Goal: Information Seeking & Learning: Compare options

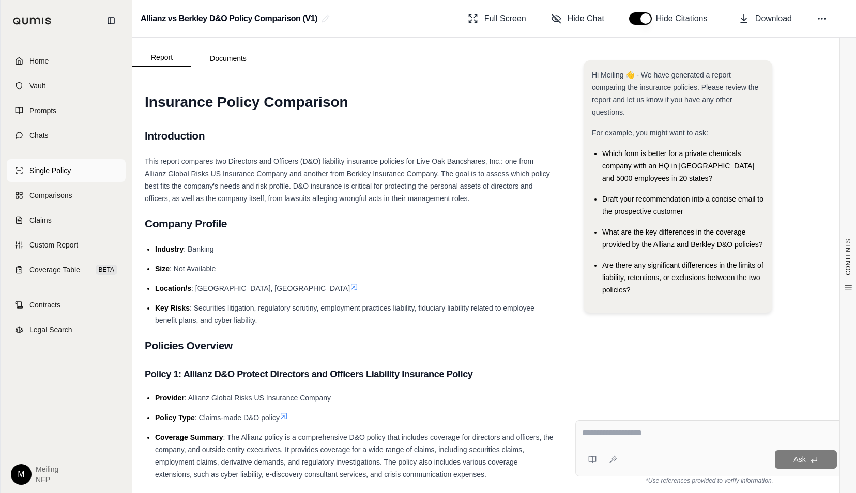
click at [55, 174] on span "Single Policy" at bounding box center [49, 170] width 41 height 10
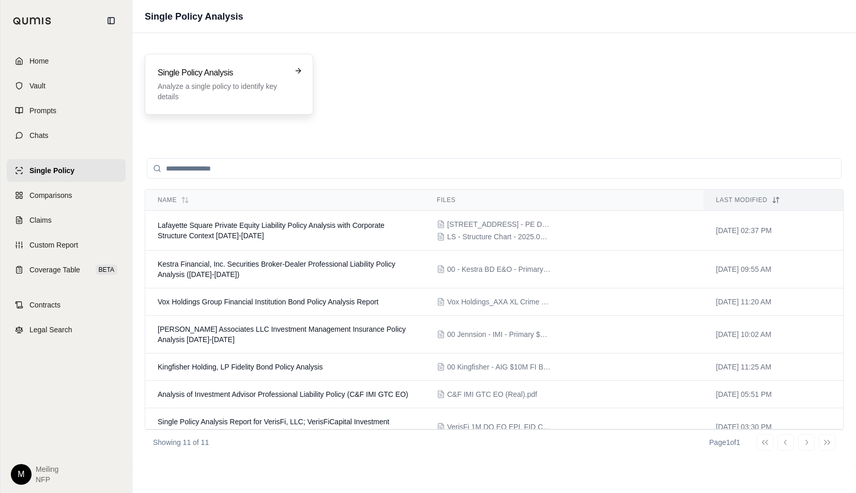
click at [202, 89] on p "Analyze a single policy to identify key details" at bounding box center [222, 91] width 128 height 21
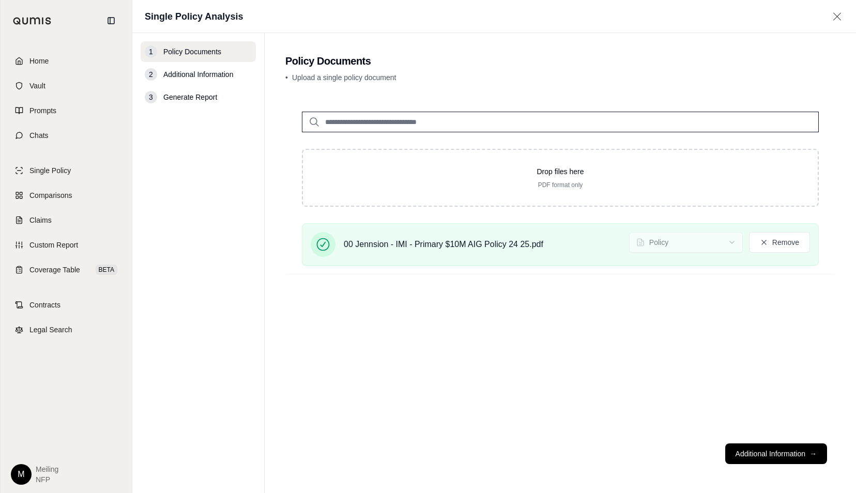
click at [736, 312] on div "Drop files here PDF format only 00 Jennsion - IMI - Primary $10M AIG Policy 24 …" at bounding box center [560, 265] width 550 height 340
click at [555, 303] on div "Drop files here PDF format only 00 Jennsion - IMI - Primary $10M AIG Policy 24 …" at bounding box center [560, 265] width 550 height 340
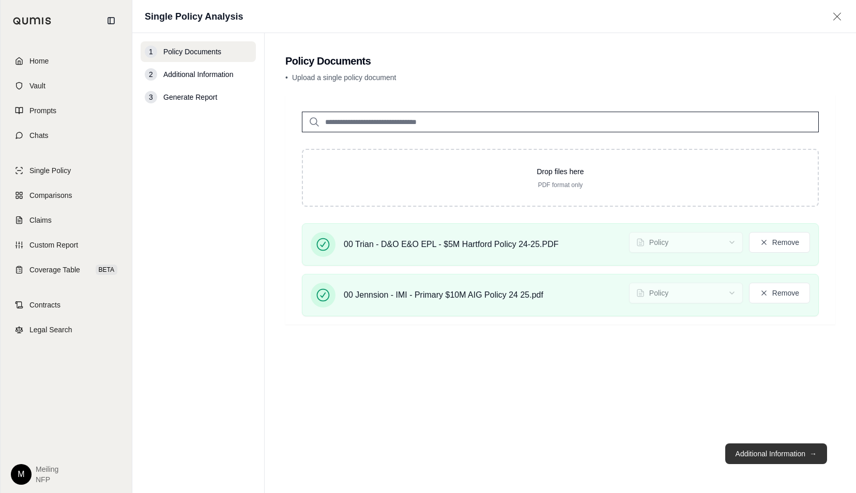
click at [734, 457] on button "Additional Information →" at bounding box center [777, 454] width 102 height 21
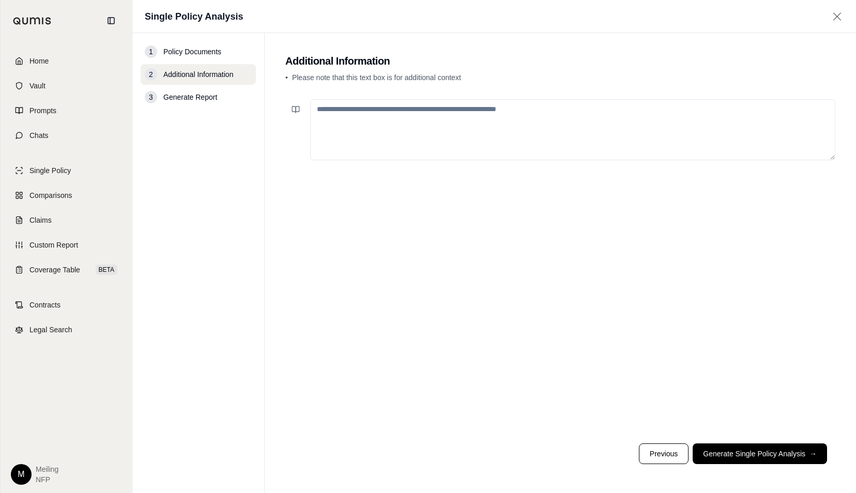
click at [572, 136] on textarea at bounding box center [572, 129] width 525 height 61
click at [754, 458] on button "Generate Single Policy Analysis →" at bounding box center [760, 454] width 134 height 21
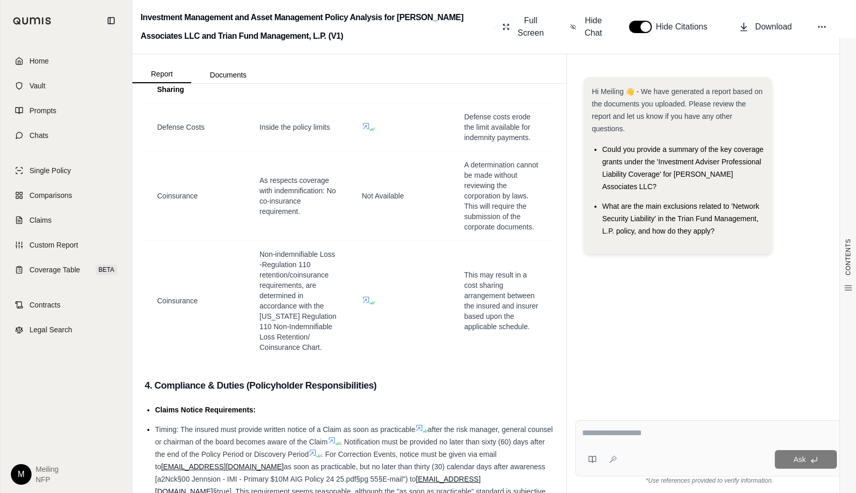
scroll to position [115, 0]
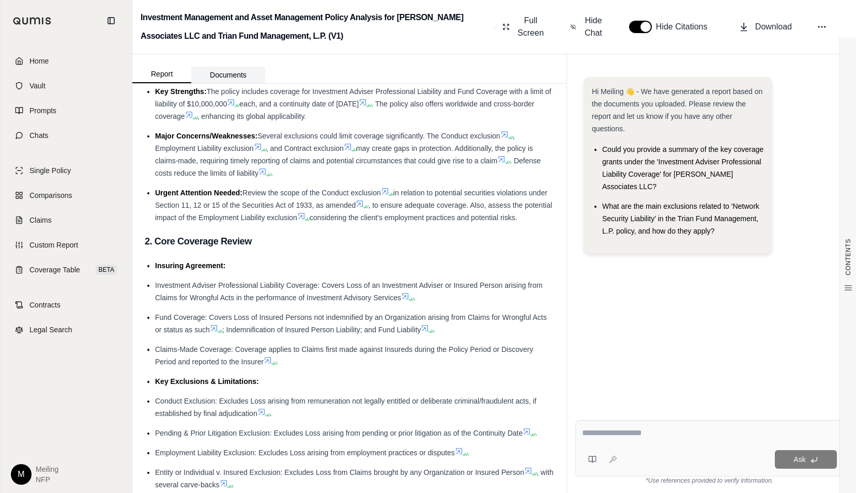
click at [232, 74] on button "Documents" at bounding box center [228, 75] width 74 height 17
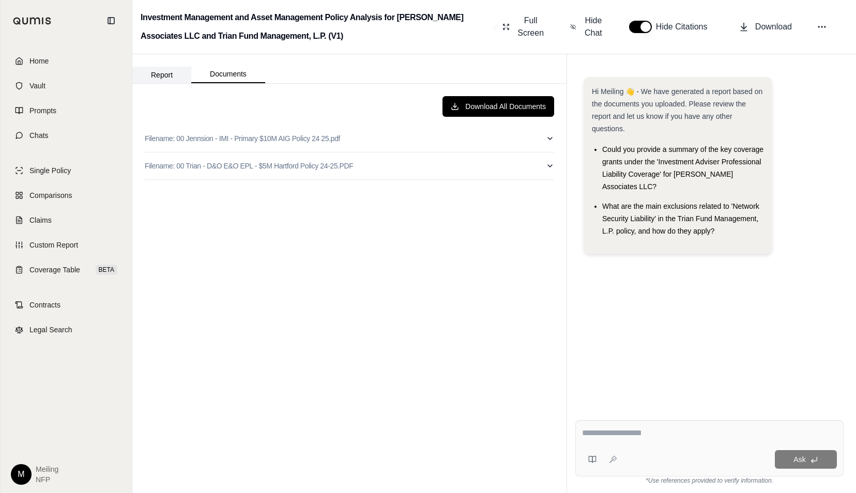
click at [169, 73] on button "Report" at bounding box center [161, 75] width 59 height 17
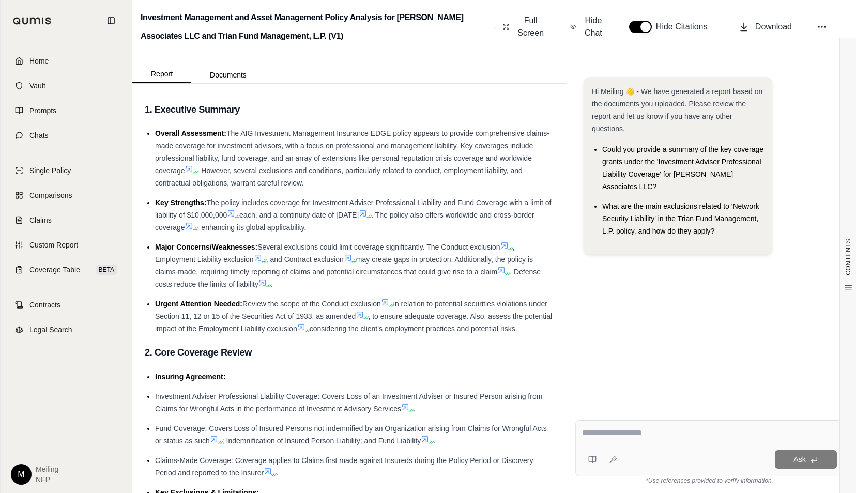
scroll to position [0, 0]
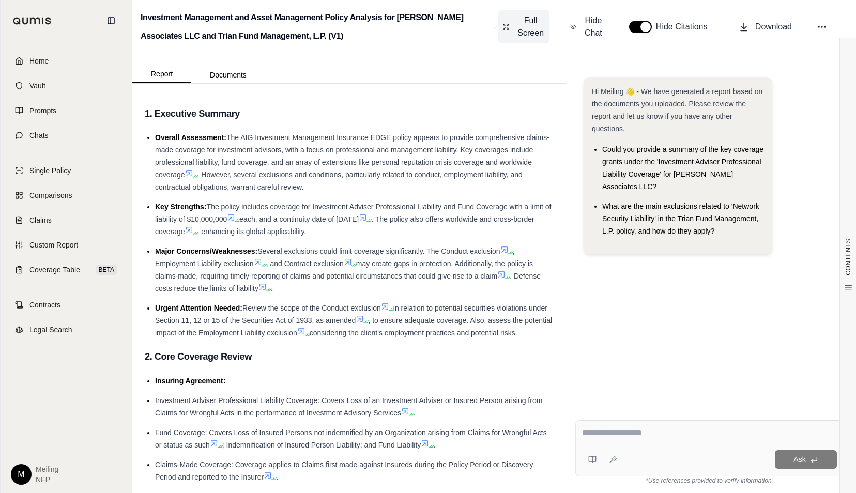
click at [532, 27] on span "Full Screen" at bounding box center [530, 26] width 29 height 25
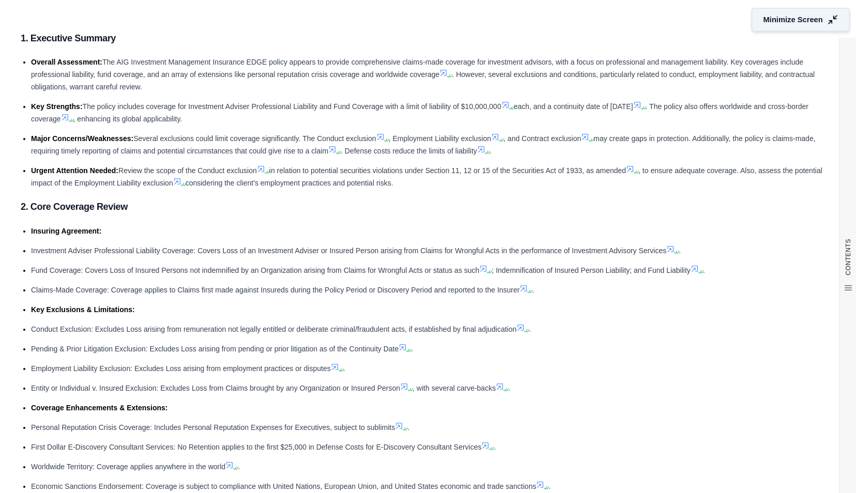
click at [827, 18] on icon at bounding box center [832, 19] width 11 height 11
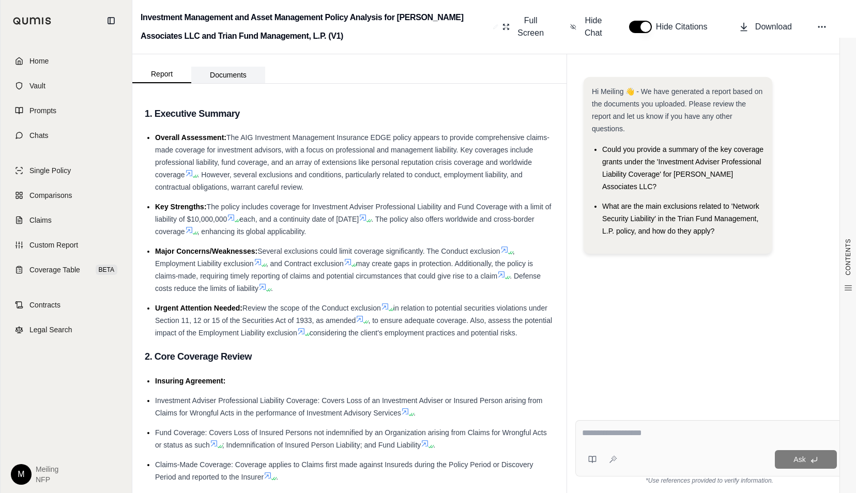
click at [243, 79] on button "Documents" at bounding box center [228, 75] width 74 height 17
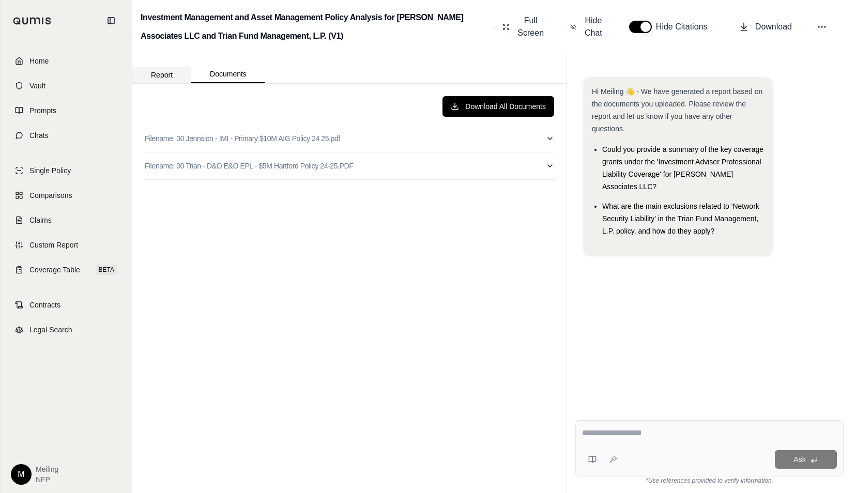
click at [168, 77] on button "Report" at bounding box center [161, 75] width 59 height 17
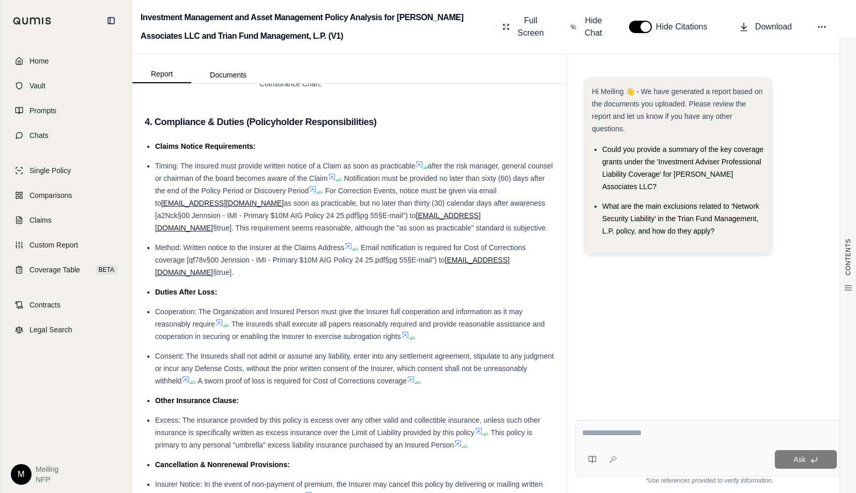
scroll to position [3150, 0]
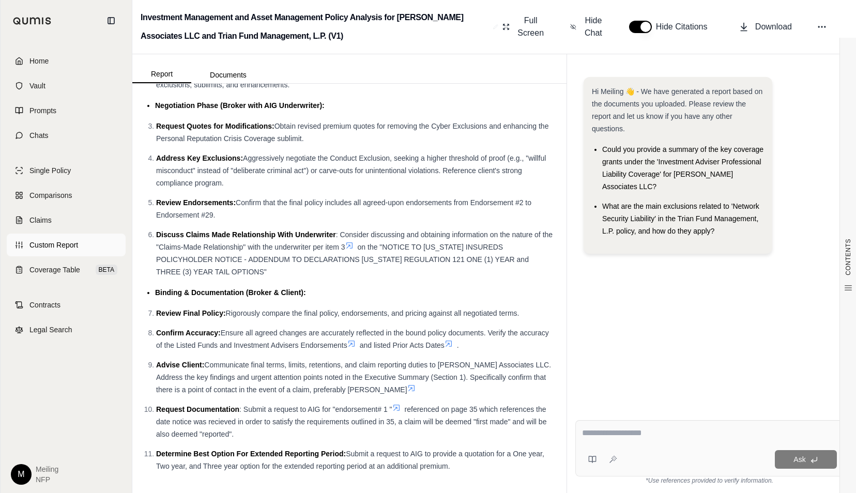
click at [80, 245] on link "Custom Report" at bounding box center [66, 245] width 119 height 23
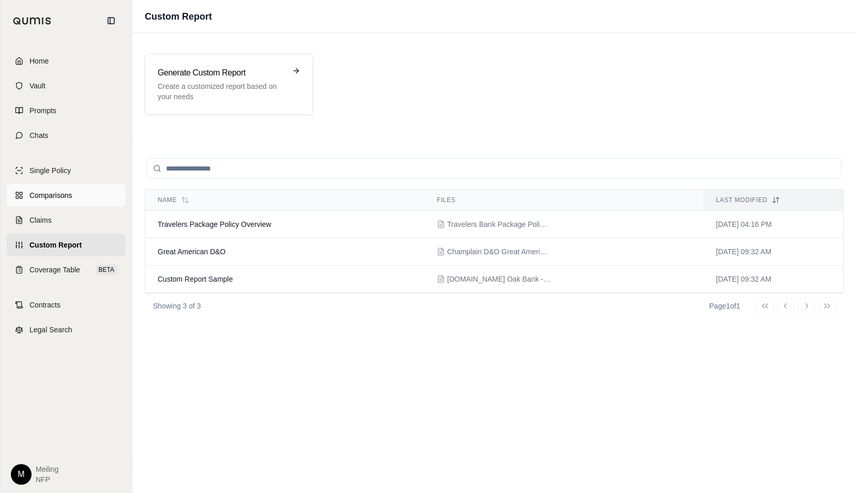
click at [62, 195] on span "Comparisons" at bounding box center [50, 195] width 42 height 10
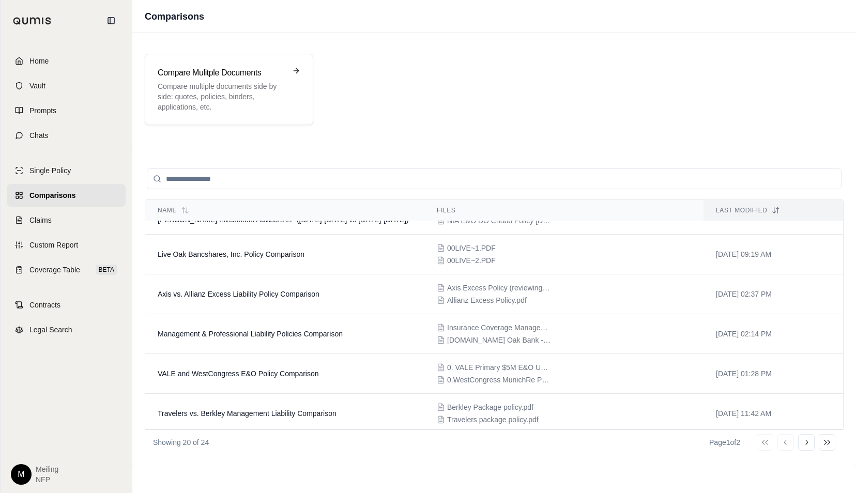
scroll to position [205, 0]
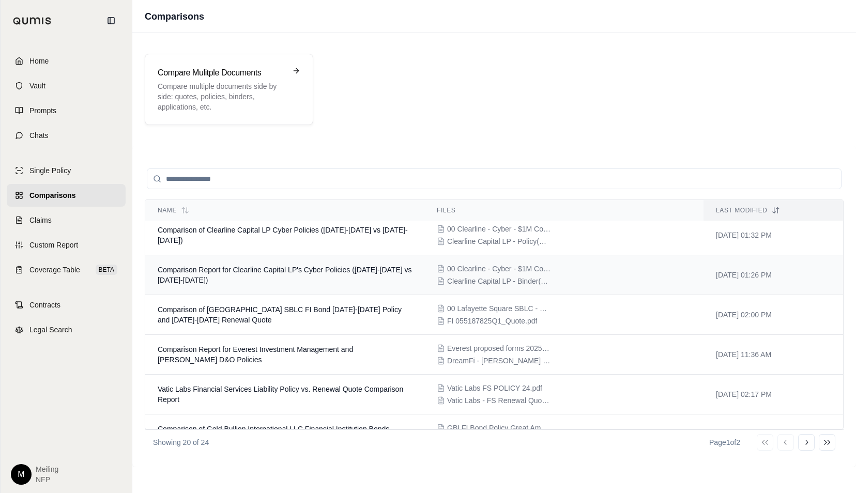
click at [247, 268] on span "Comparison Report for Clearline Capital LP's Cyber Policies ([DATE]-[DATE] vs […" at bounding box center [285, 275] width 254 height 19
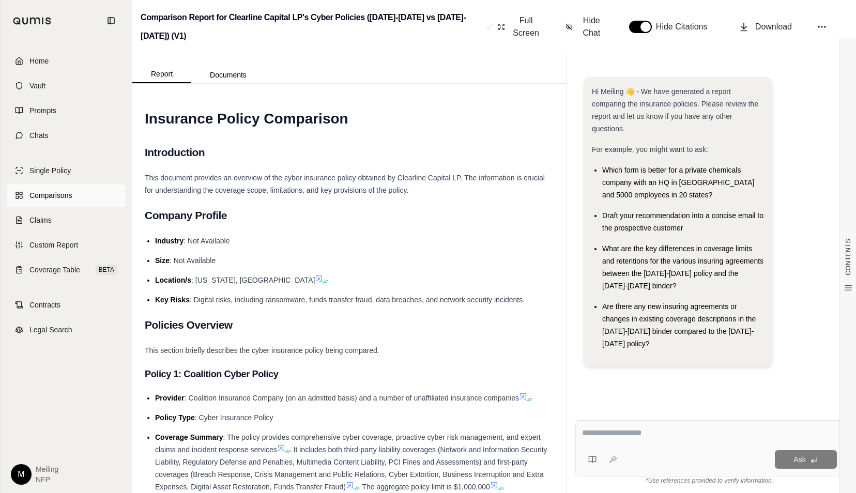
click at [67, 192] on span "Comparisons" at bounding box center [50, 195] width 42 height 10
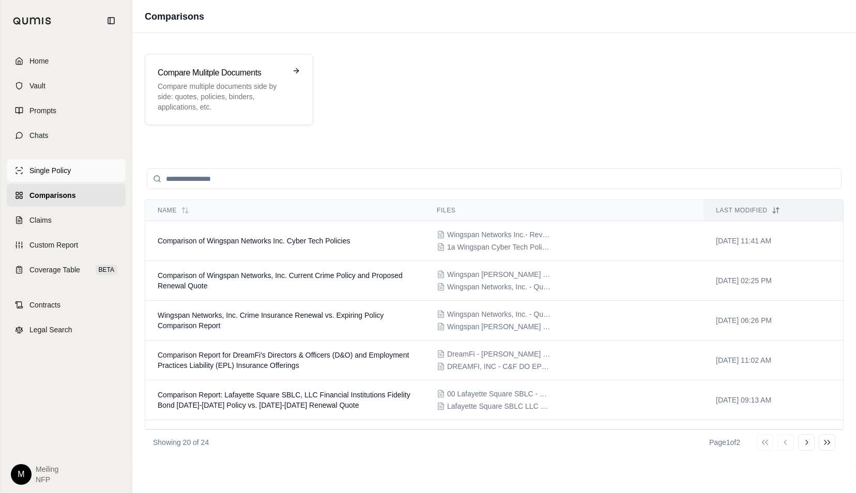
click at [57, 166] on span "Single Policy" at bounding box center [49, 170] width 41 height 10
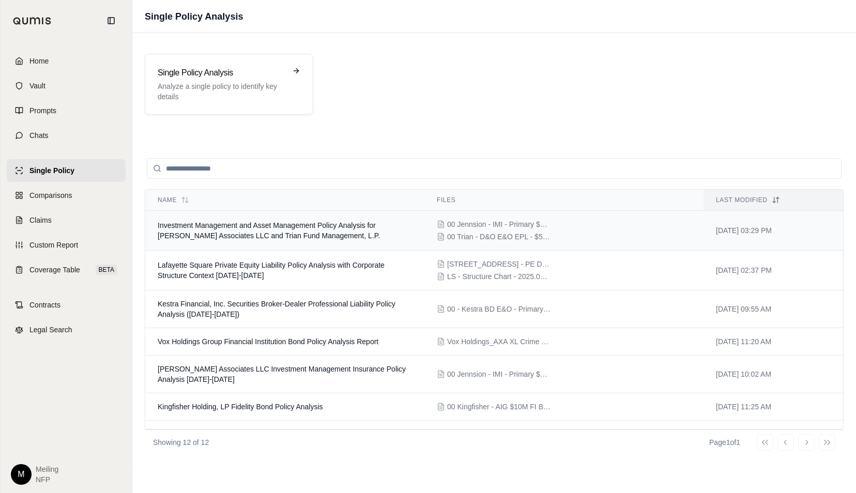
click at [440, 224] on icon at bounding box center [441, 224] width 8 height 8
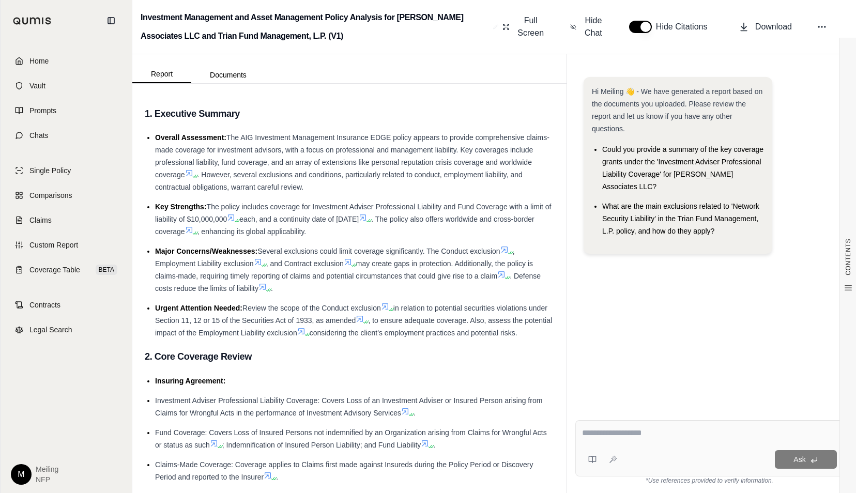
click at [623, 431] on textarea at bounding box center [709, 433] width 255 height 12
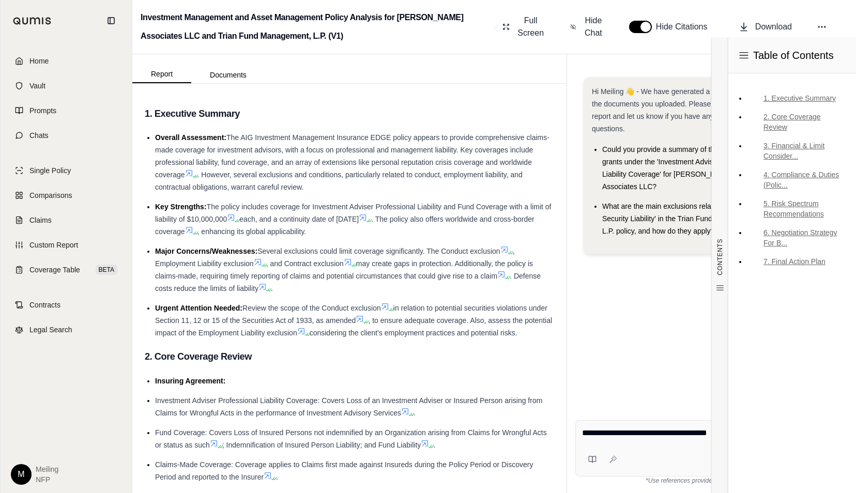
type textarea "**********"
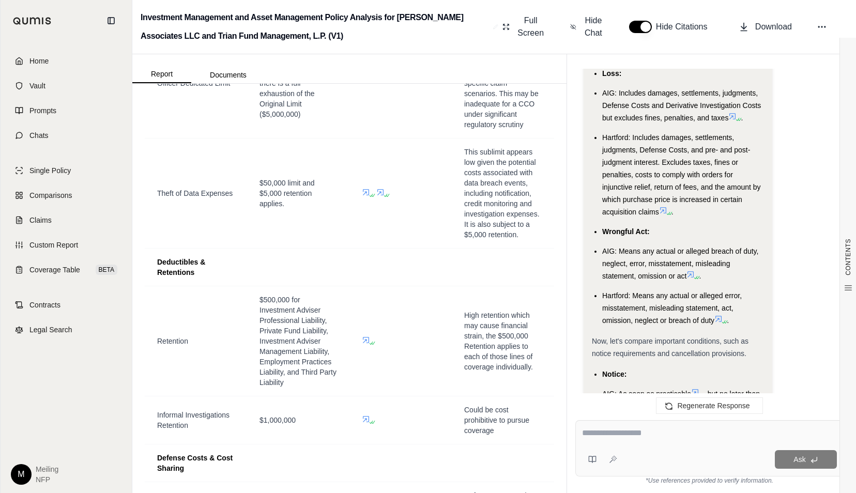
scroll to position [1861, 0]
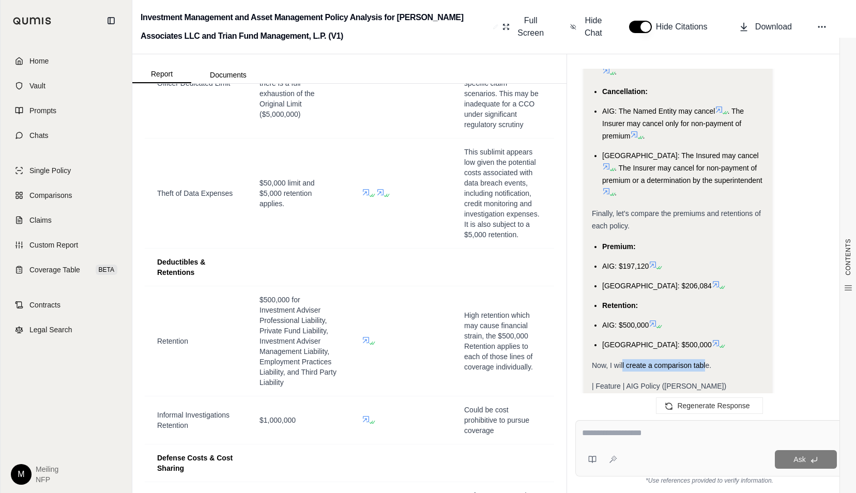
drag, startPoint x: 623, startPoint y: 318, endPoint x: 707, endPoint y: 318, distance: 83.8
click at [707, 362] on span "Now, I will create a comparison table." at bounding box center [651, 366] width 119 height 8
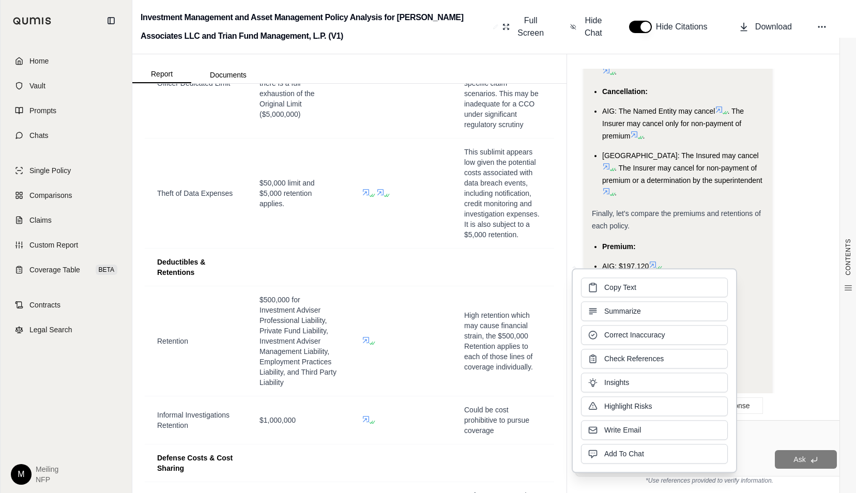
drag, startPoint x: 707, startPoint y: 318, endPoint x: 799, endPoint y: 343, distance: 95.1
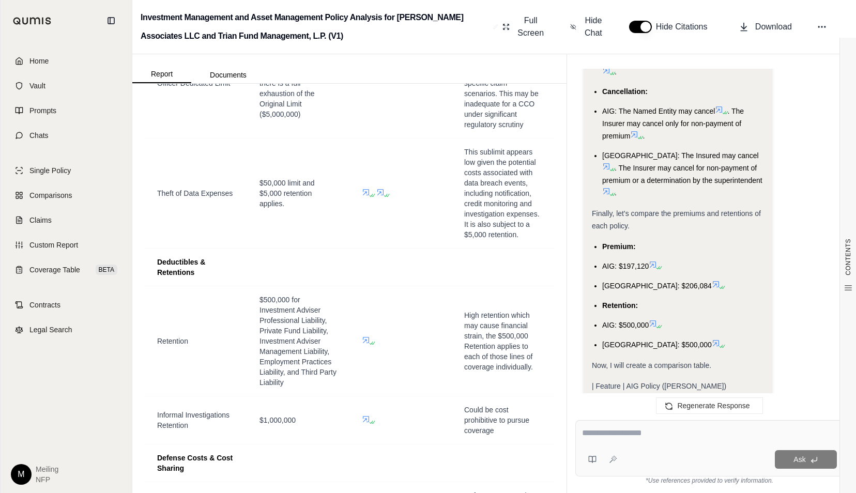
click at [654, 382] on span "| Feature | AIG Policy ([PERSON_NAME])" at bounding box center [659, 386] width 134 height 8
click at [659, 362] on span "Now, I will create a comparison table." at bounding box center [651, 366] width 119 height 8
click at [631, 382] on span "| Feature | AIG Policy ([PERSON_NAME])" at bounding box center [659, 386] width 134 height 8
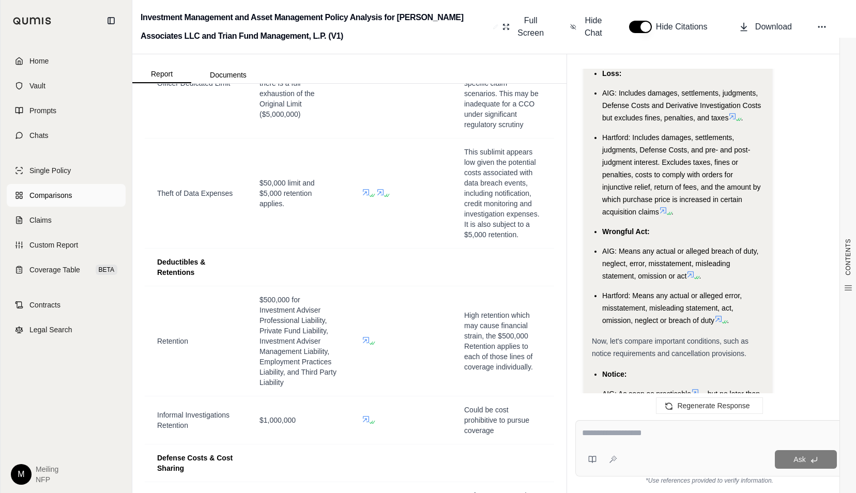
click at [40, 200] on span "Comparisons" at bounding box center [50, 195] width 42 height 10
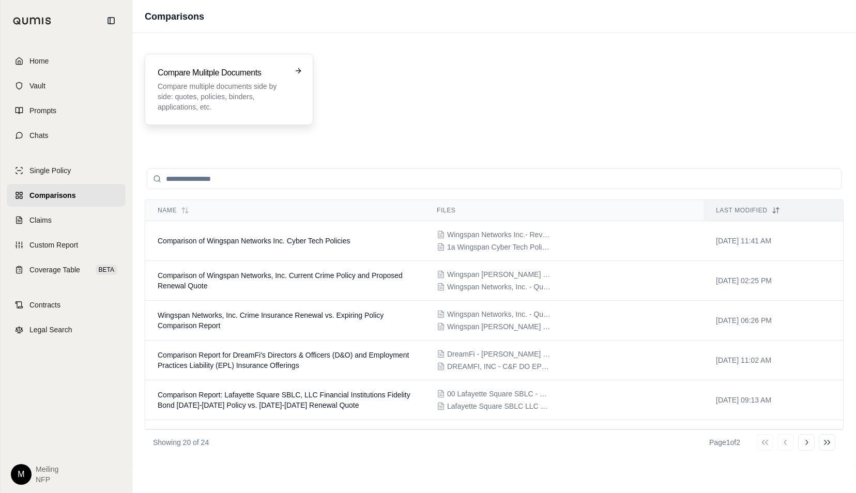
click at [224, 110] on p "Compare multiple documents side by side: quotes, policies, binders, application…" at bounding box center [222, 96] width 128 height 31
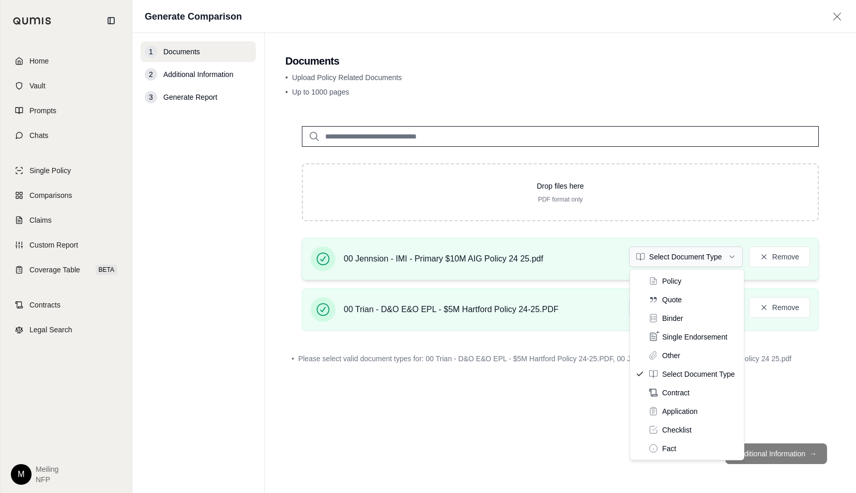
click at [733, 261] on html "Home Vault Prompts Chats Single Policy Comparisons Claims Custom Report Coverag…" at bounding box center [428, 246] width 856 height 493
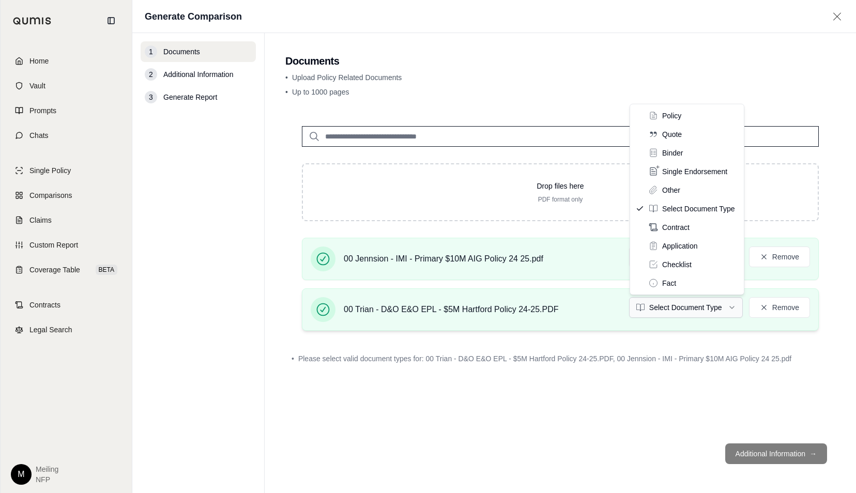
click at [740, 310] on html "Home Vault Prompts Chats Single Policy Comparisons Claims Custom Report Coverag…" at bounding box center [428, 246] width 856 height 493
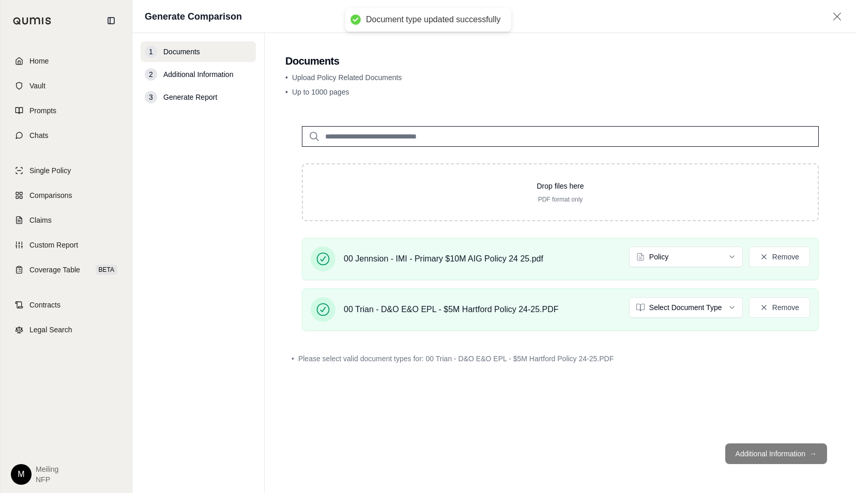
click at [692, 398] on div "Drop files here PDF format only 00 Jennsion - IMI - Primary $10M AIG Policy 24 …" at bounding box center [560, 273] width 550 height 326
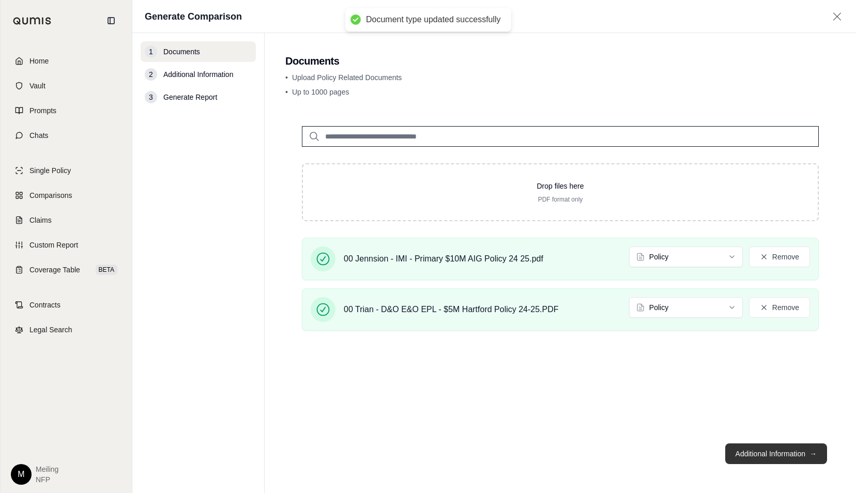
click at [747, 451] on button "Additional Information →" at bounding box center [777, 454] width 102 height 21
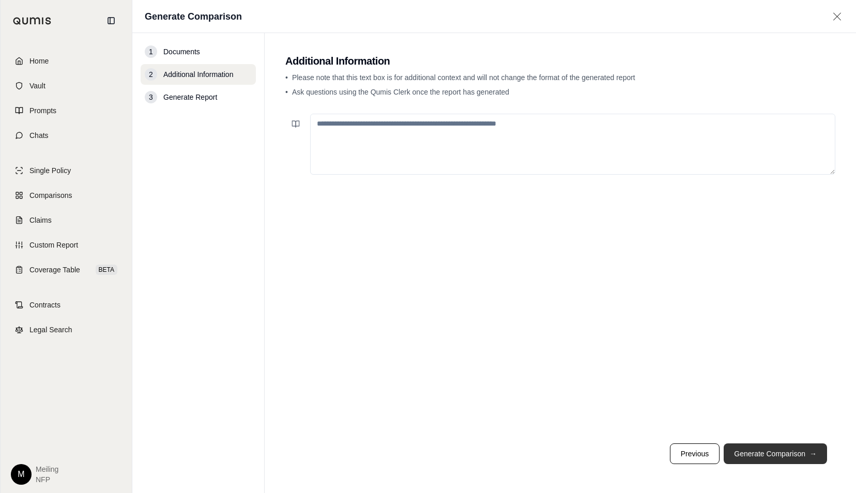
click at [768, 458] on button "Generate Comparison →" at bounding box center [775, 454] width 103 height 21
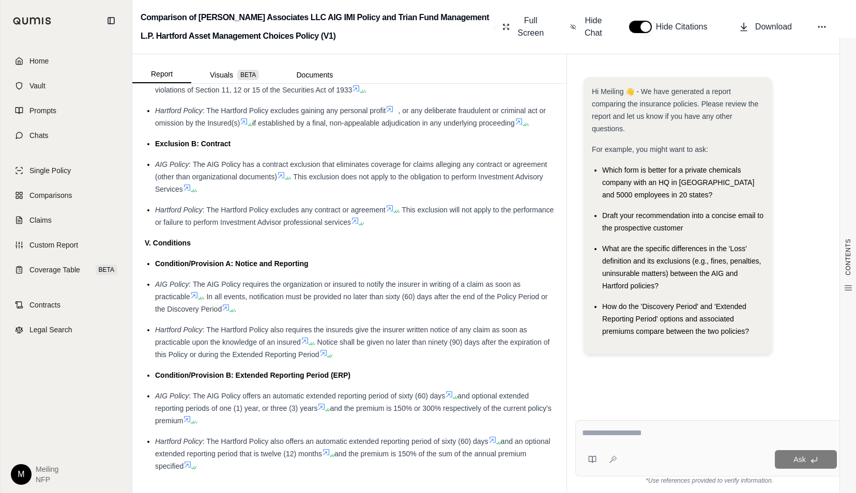
scroll to position [1967, 0]
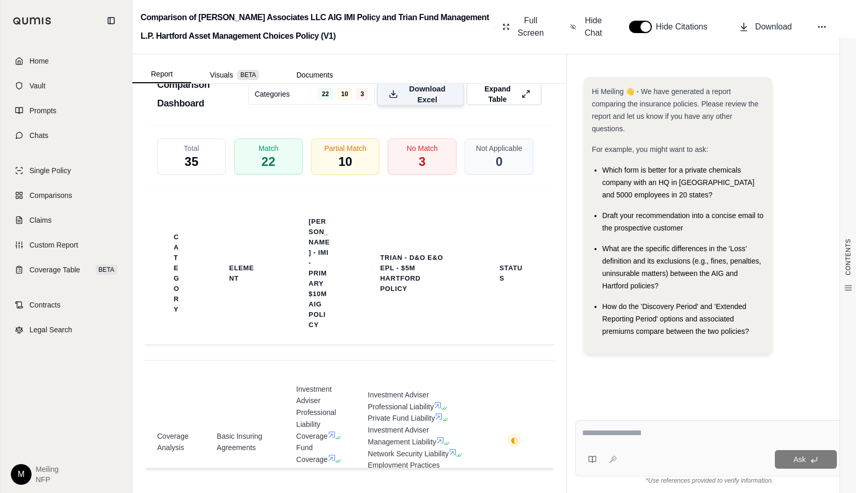
click at [435, 98] on span "Download Excel" at bounding box center [428, 94] width 50 height 22
click at [635, 441] on div at bounding box center [709, 435] width 255 height 16
click at [639, 432] on textarea at bounding box center [709, 433] width 255 height 12
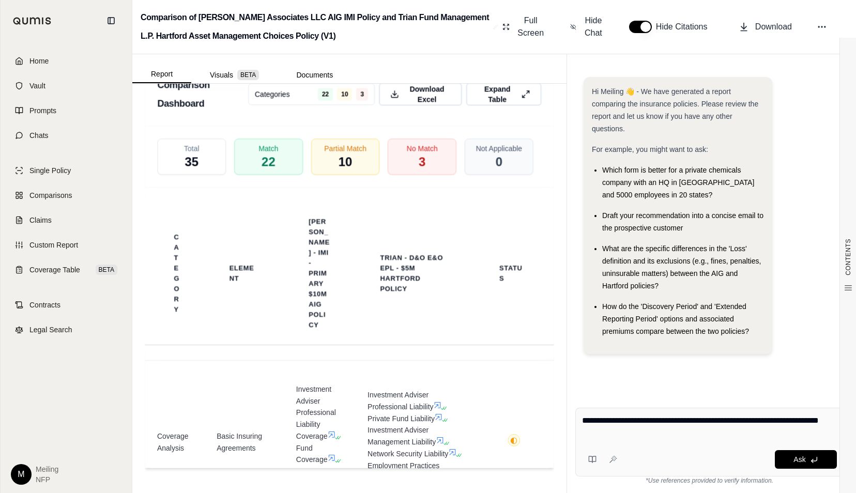
type textarea "**********"
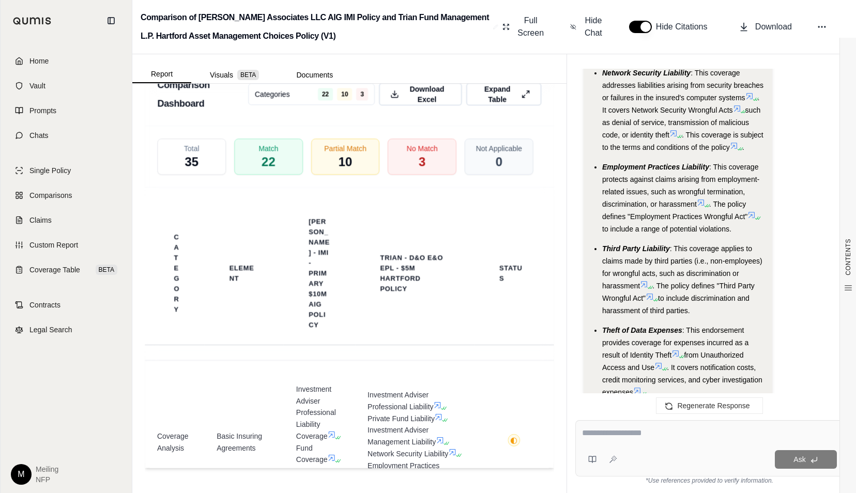
scroll to position [2465, 0]
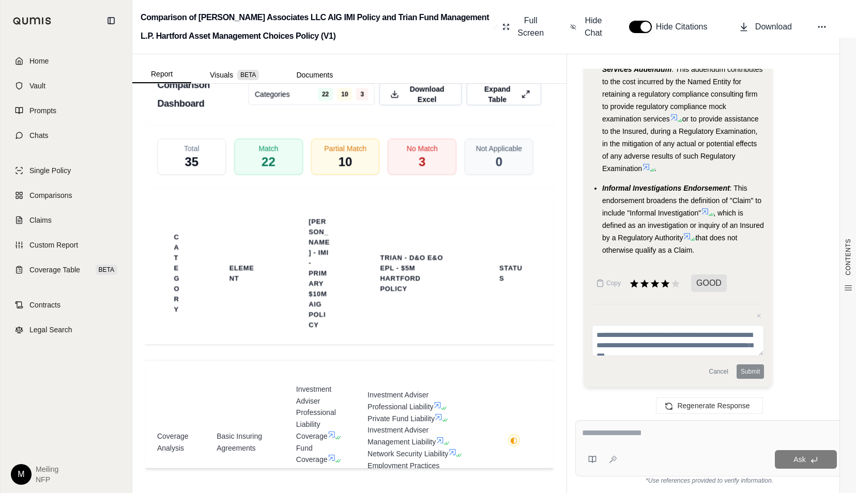
click at [706, 210] on icon at bounding box center [705, 211] width 8 height 8
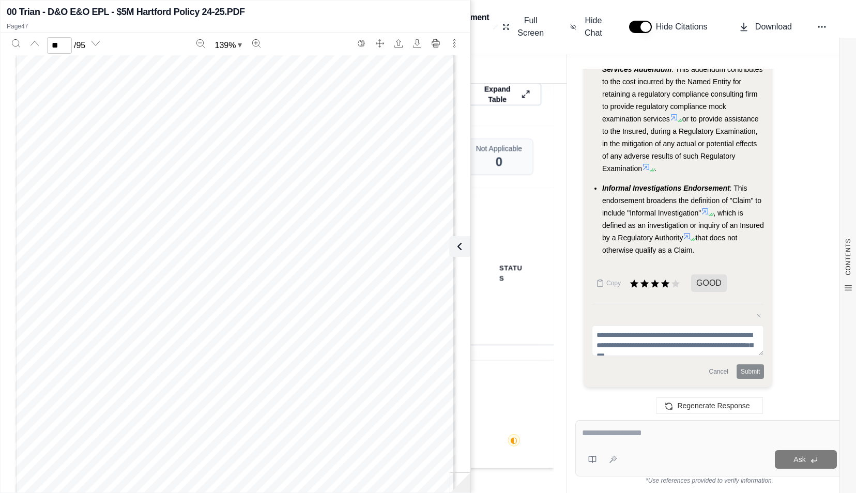
scroll to position [26231, 0]
click at [317, 350] on div "AM 00 H089 00 0517 © 2017, The Hartford Page 1 of 2 2 - 14176 ENDORSEMENT NO: 9…" at bounding box center [235, 340] width 441 height 570
type input "**"
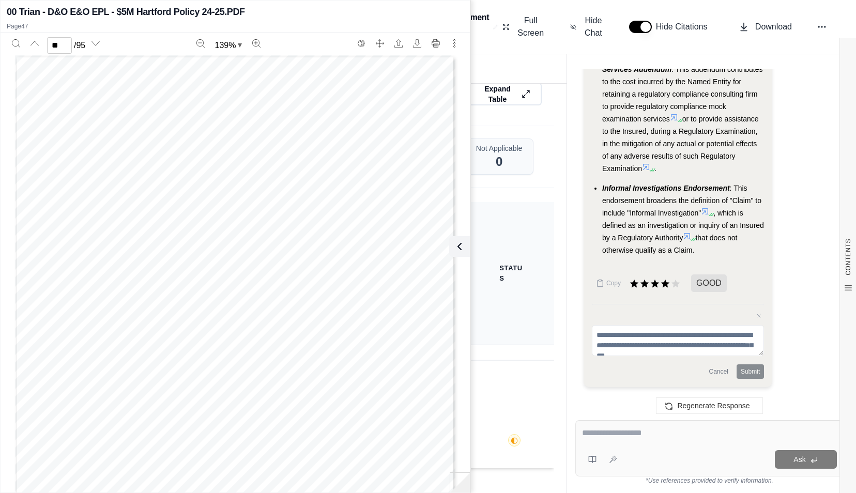
drag, startPoint x: 457, startPoint y: 247, endPoint x: 465, endPoint y: 254, distance: 11.7
click at [458, 247] on icon at bounding box center [459, 247] width 3 height 6
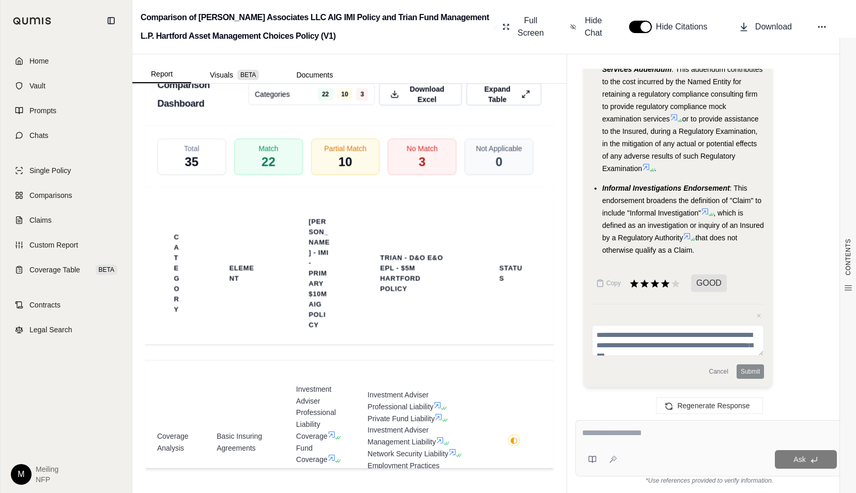
click at [646, 435] on textarea at bounding box center [709, 433] width 255 height 12
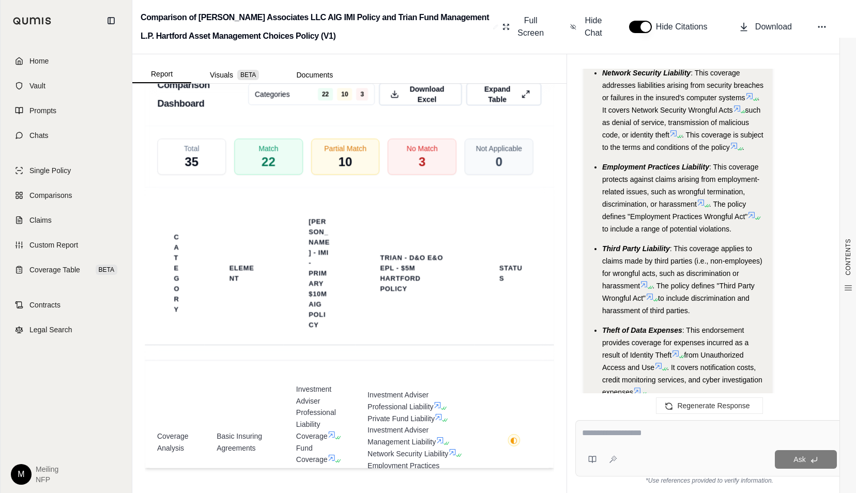
scroll to position [2465, 0]
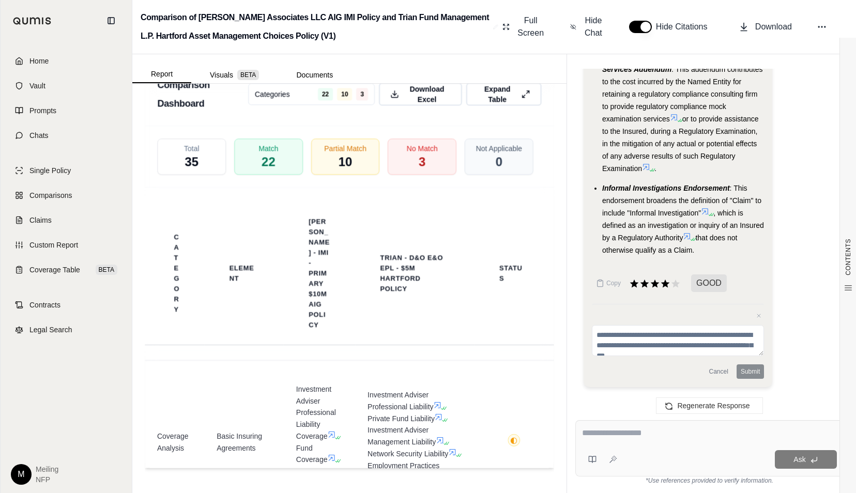
click at [622, 428] on textarea at bounding box center [709, 433] width 255 height 12
type textarea "**********"
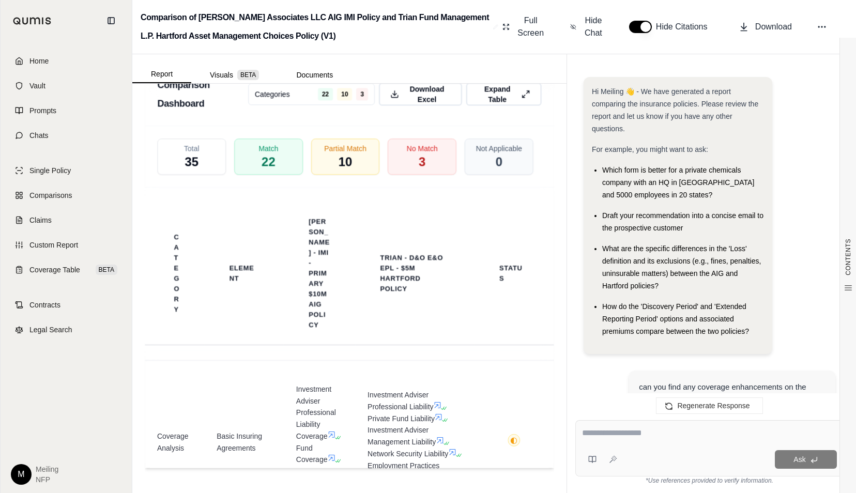
scroll to position [4211, 0]
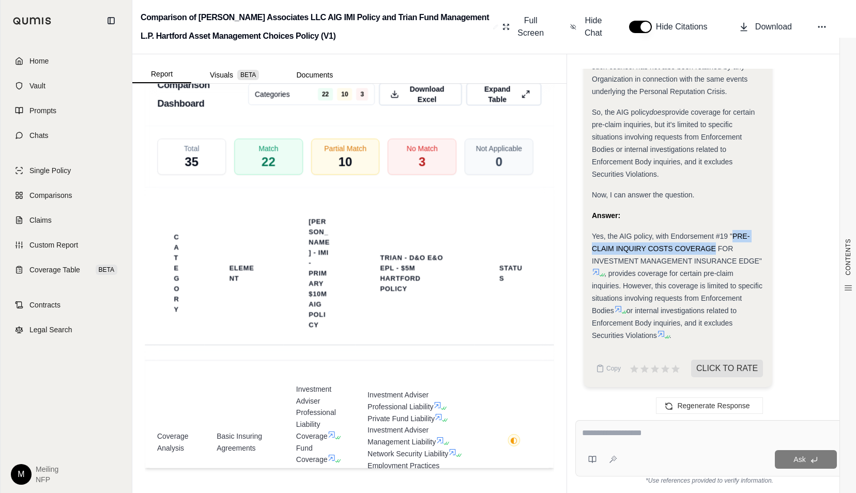
drag, startPoint x: 733, startPoint y: 235, endPoint x: 714, endPoint y: 250, distance: 24.3
click at [714, 250] on span "Yes, the AIG policy, with Endorsement #19 "PRE-CLAIM INQUIRY COSTS COVERAGE FOR…" at bounding box center [677, 248] width 170 height 33
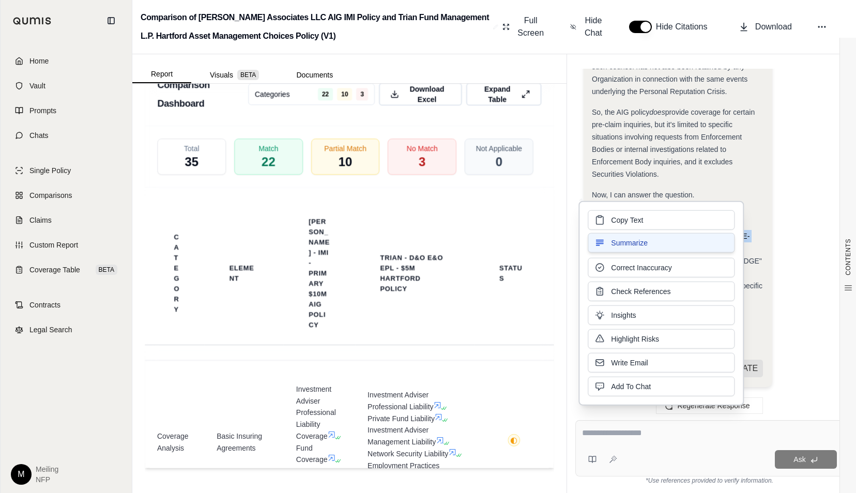
copy span "PRE-CLAIM INQUIRY COSTS COVERAGE"
click at [648, 216] on button "Copy Text" at bounding box center [661, 219] width 147 height 20
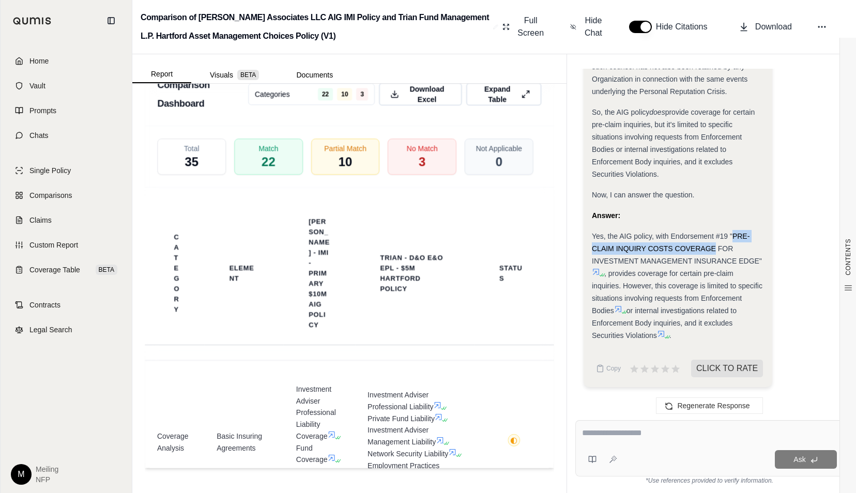
drag, startPoint x: 607, startPoint y: 273, endPoint x: 656, endPoint y: 334, distance: 78.0
click at [656, 334] on div "Yes, the AIG policy, with Endorsement #19 "PRE-CLAIM INQUIRY COSTS COVERAGE FOR…" at bounding box center [678, 286] width 172 height 112
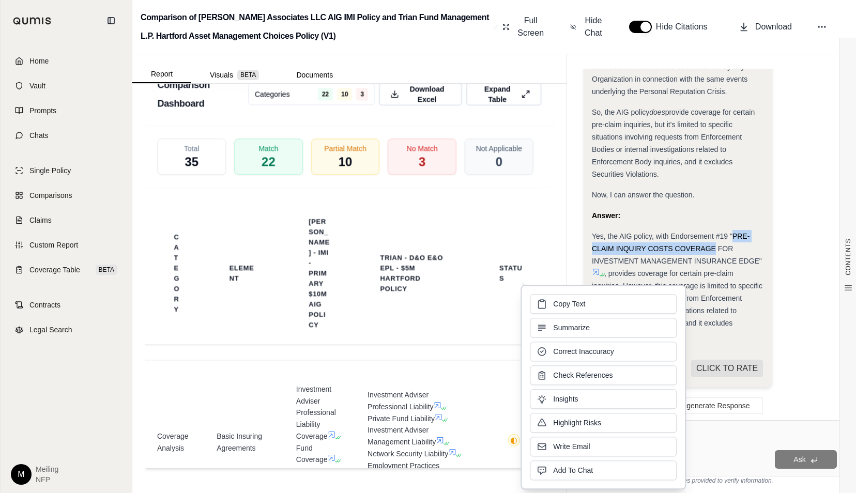
copy div "provides coverage for certain pre-claim inquiries. However, this coverage is li…"
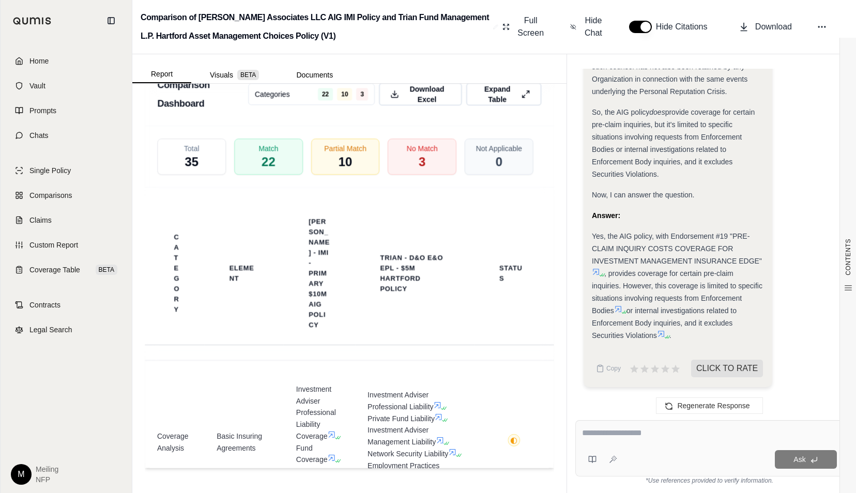
click at [618, 429] on textarea at bounding box center [709, 433] width 255 height 12
click at [625, 432] on textarea "**********" at bounding box center [709, 433] width 255 height 12
click at [820, 436] on textarea "**********" at bounding box center [709, 433] width 255 height 12
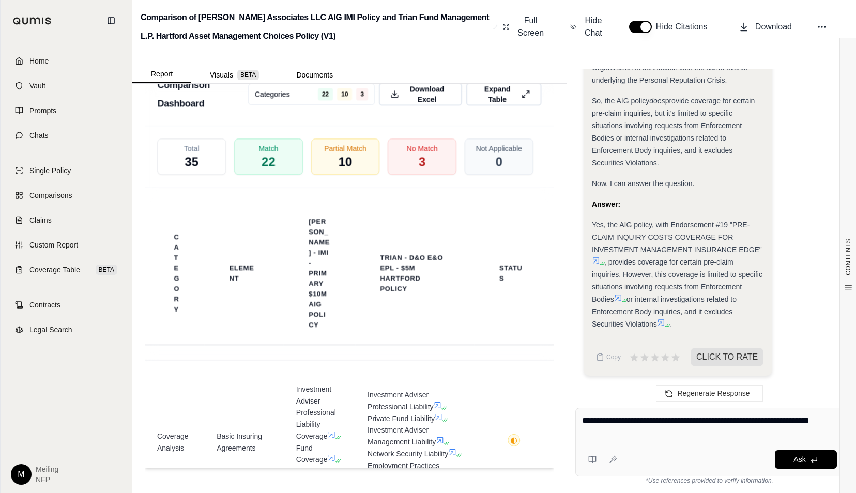
type textarea "**********"
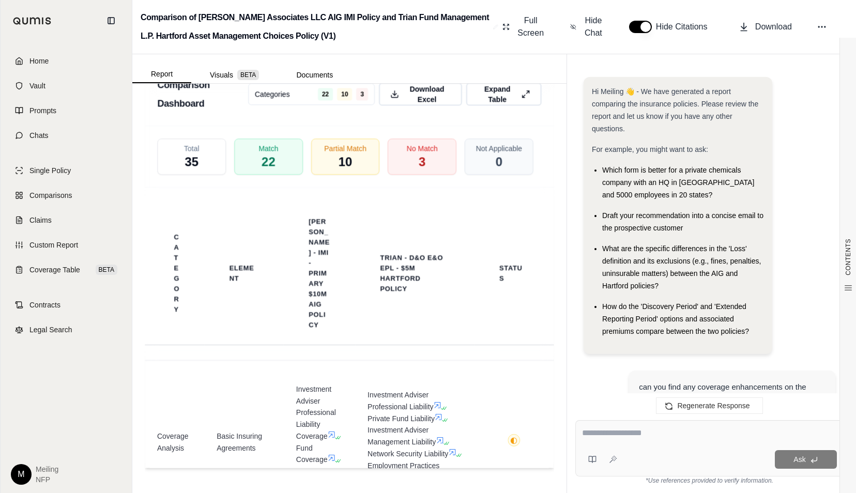
scroll to position [6269, 0]
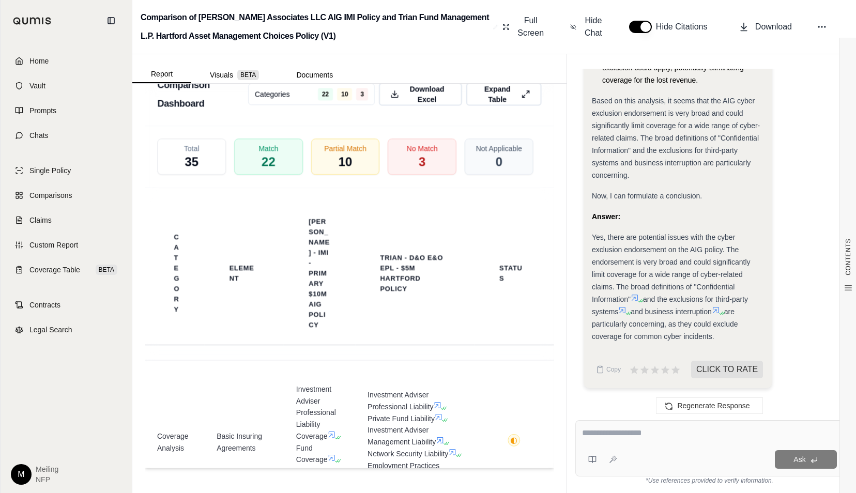
click at [608, 432] on textarea at bounding box center [709, 433] width 255 height 12
type textarea "**********"
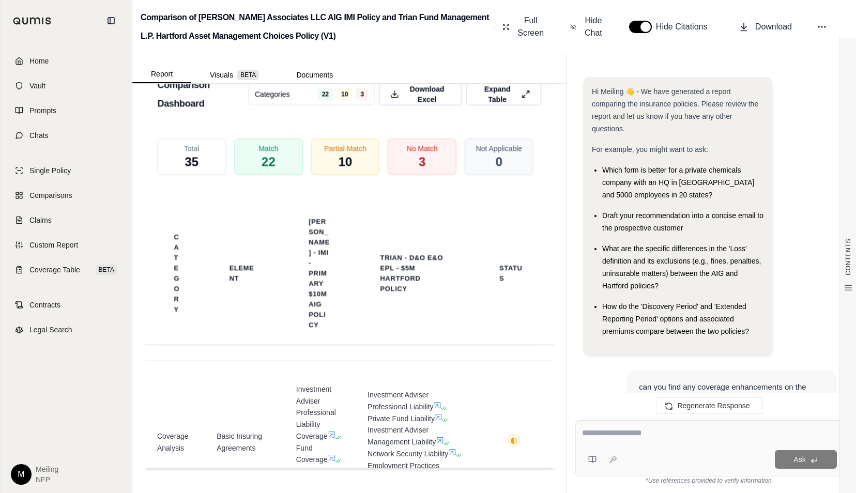
scroll to position [8112, 0]
